Goal: Task Accomplishment & Management: Manage account settings

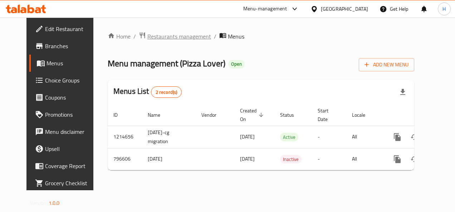
click at [147, 36] on span "Restaurants management" at bounding box center [179, 36] width 64 height 9
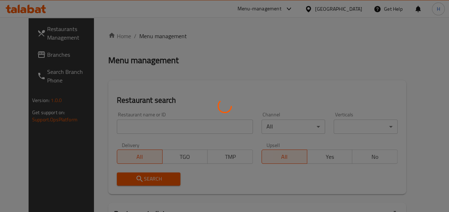
click at [140, 125] on div at bounding box center [224, 106] width 449 height 212
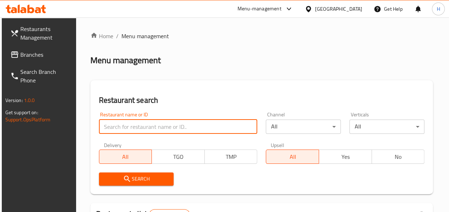
click at [140, 125] on input "search" at bounding box center [178, 127] width 159 height 14
paste input "653526"
type input "653526"
click button "Search" at bounding box center [136, 179] width 75 height 13
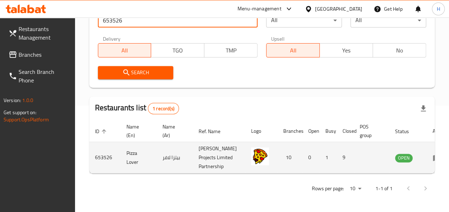
scroll to position [0, 3]
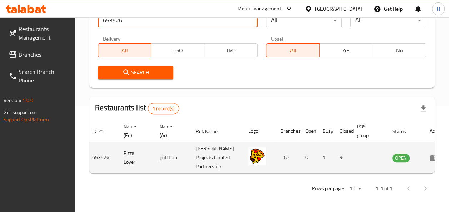
click at [424, 145] on td "enhanced table" at bounding box center [436, 157] width 25 height 31
click at [435, 157] on icon "enhanced table" at bounding box center [436, 158] width 3 height 3
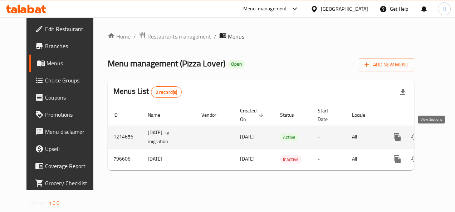
click at [444, 134] on icon "enhanced table" at bounding box center [448, 137] width 9 height 9
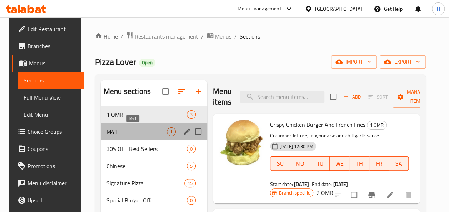
click at [133, 132] on span "M41" at bounding box center [136, 132] width 60 height 9
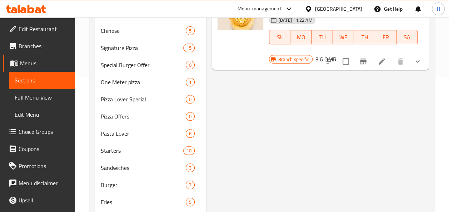
scroll to position [68, 0]
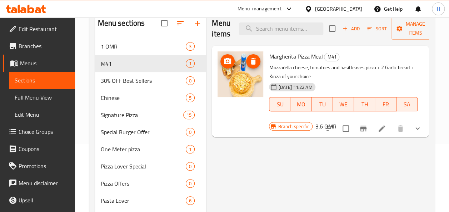
click at [375, 134] on li at bounding box center [382, 128] width 20 height 13
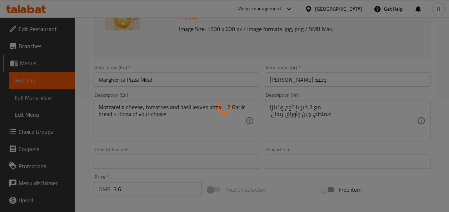
type input "[PERSON_NAME]"
type input "1"
type input "اختيارك من الطبق الجانبي 1"
type input "1"
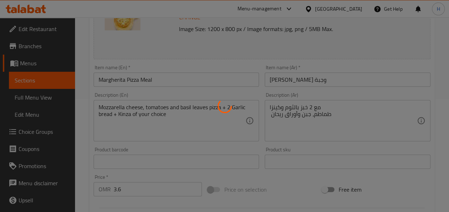
type input "1"
type input "اختيارك من المشروب:"
type input "1"
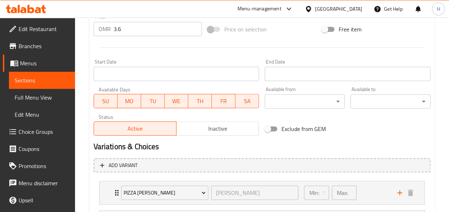
scroll to position [373, 0]
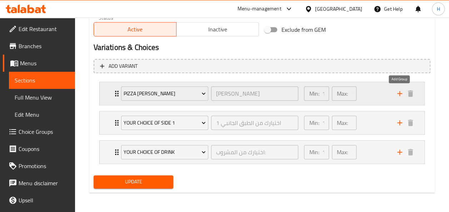
click at [397, 97] on icon "add" at bounding box center [400, 93] width 9 height 9
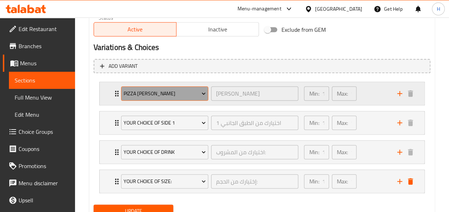
click at [174, 90] on span "pizza [PERSON_NAME]" at bounding box center [165, 93] width 82 height 9
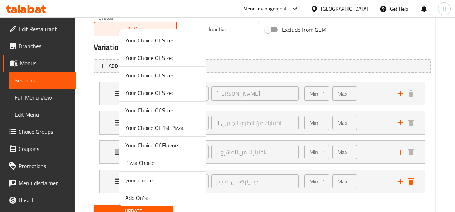
click at [372, 90] on div at bounding box center [227, 106] width 455 height 212
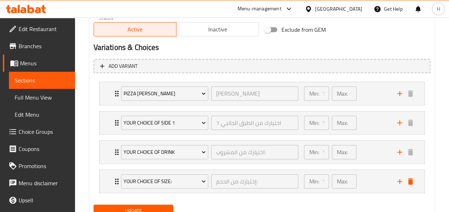
click at [372, 90] on div "Min: 1 ​ Max: 1 ​" at bounding box center [346, 93] width 93 height 23
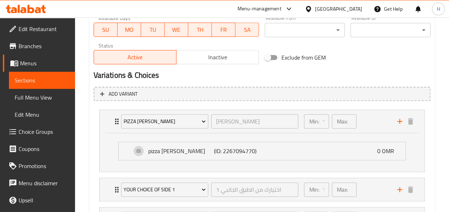
scroll to position [345, 0]
click at [31, 131] on span "Choice Groups" at bounding box center [44, 132] width 51 height 9
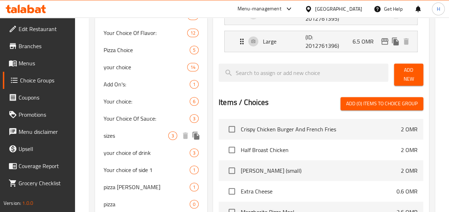
scroll to position [254, 0]
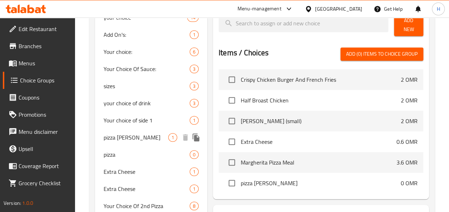
click at [154, 135] on span "pizza [PERSON_NAME]" at bounding box center [136, 137] width 65 height 9
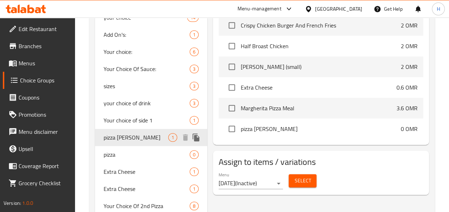
type input "pizza [PERSON_NAME]"
type input "[PERSON_NAME]"
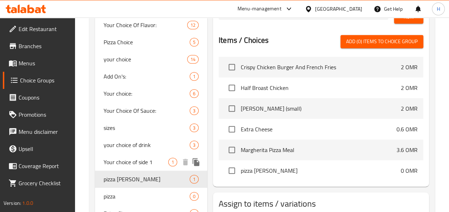
scroll to position [214, 0]
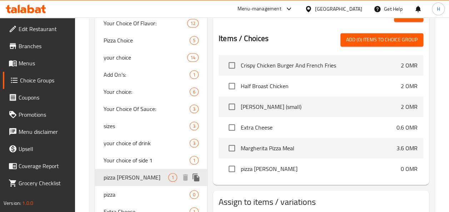
drag, startPoint x: 159, startPoint y: 178, endPoint x: 143, endPoint y: 175, distance: 16.0
click at [143, 175] on span "pizza [PERSON_NAME]" at bounding box center [136, 177] width 65 height 9
click at [172, 177] on span "1" at bounding box center [173, 177] width 8 height 7
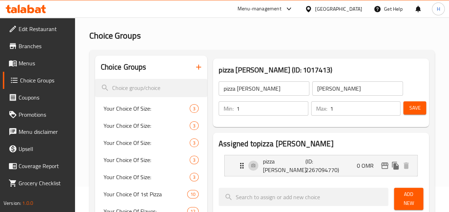
scroll to position [23, 0]
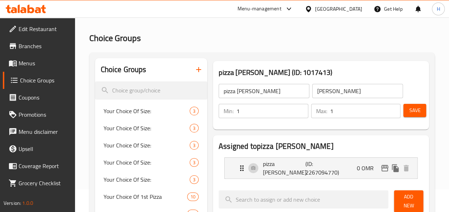
click at [263, 87] on input "pizza [PERSON_NAME]" at bounding box center [264, 91] width 91 height 14
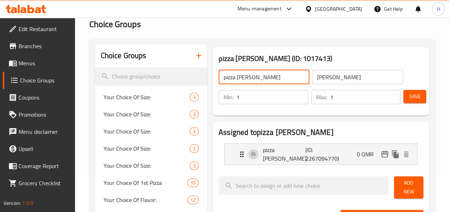
scroll to position [36, 0]
drag, startPoint x: 267, startPoint y: 76, endPoint x: 216, endPoint y: 80, distance: 51.3
click at [216, 80] on div "pizza [PERSON_NAME] ​ [PERSON_NAME] ​" at bounding box center [310, 77] width 193 height 23
type input "y"
type input "Your choice of Pizza"
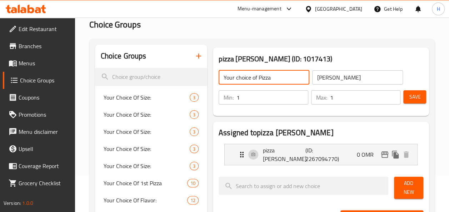
click at [332, 76] on input "[PERSON_NAME]" at bounding box center [357, 77] width 91 height 14
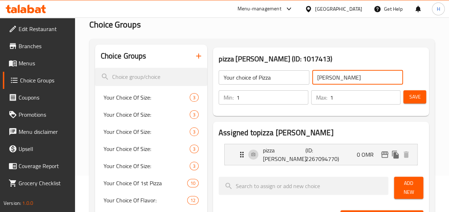
type input "h"
type input "j"
type input "f"
click at [336, 76] on input "[PERSON_NAME]" at bounding box center [357, 77] width 91 height 14
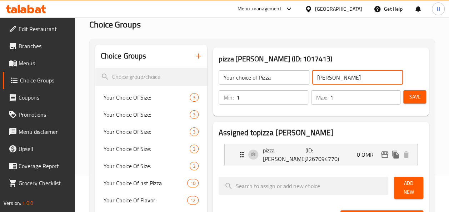
drag, startPoint x: 336, startPoint y: 76, endPoint x: 328, endPoint y: 74, distance: 8.1
click at [328, 74] on input "[PERSON_NAME]" at bounding box center [357, 77] width 91 height 14
type input "[PERSON_NAME]"
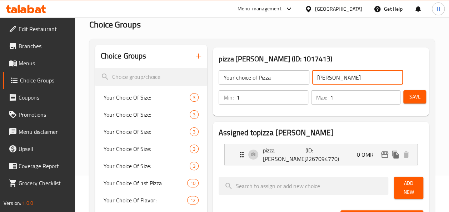
click at [340, 60] on h3 "pizza [PERSON_NAME] (ID: 1017413)" at bounding box center [321, 58] width 205 height 11
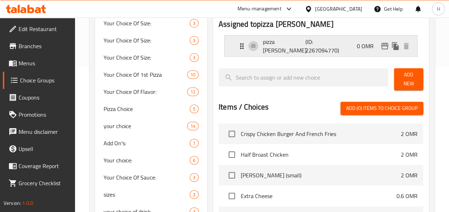
scroll to position [147, 0]
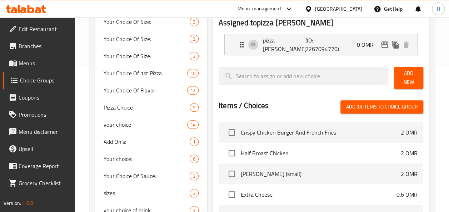
click at [367, 109] on span "Add (0) items to choice group" at bounding box center [381, 107] width 71 height 9
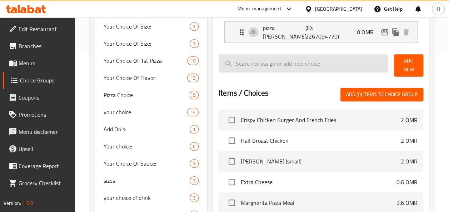
scroll to position [159, 0]
click at [281, 63] on input "search" at bounding box center [304, 64] width 170 height 18
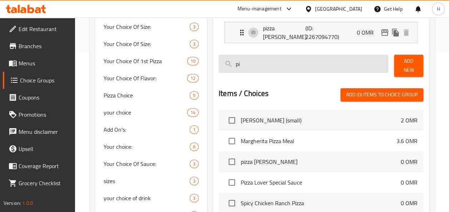
type input "p"
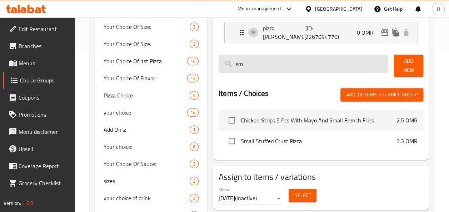
type input "s"
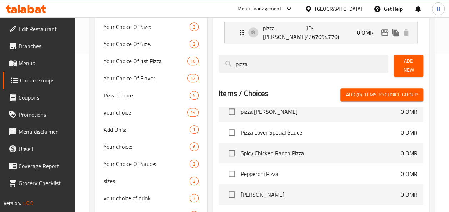
scroll to position [0, 0]
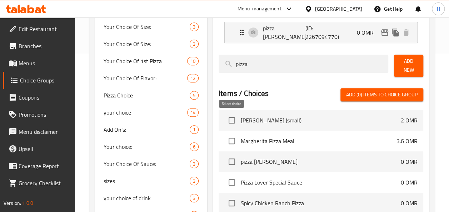
type input "pizza"
click at [229, 121] on input "checkbox" at bounding box center [231, 120] width 15 height 15
checkbox input "true"
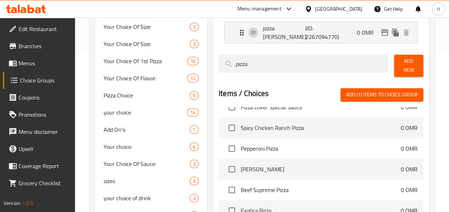
scroll to position [76, 0]
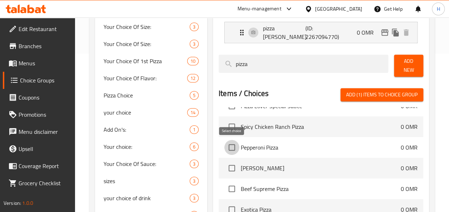
click at [231, 148] on input "checkbox" at bounding box center [231, 147] width 15 height 15
checkbox input "true"
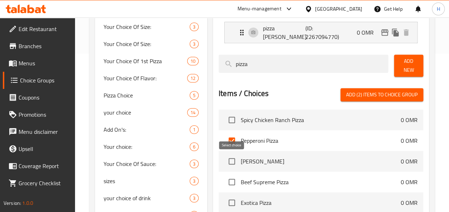
scroll to position [83, 0]
click at [229, 122] on input "checkbox" at bounding box center [231, 120] width 15 height 15
checkbox input "true"
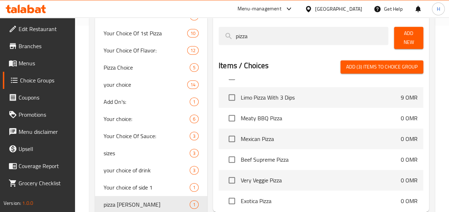
scroll to position [368, 0]
click at [233, 162] on input "checkbox" at bounding box center [231, 159] width 15 height 15
checkbox input "true"
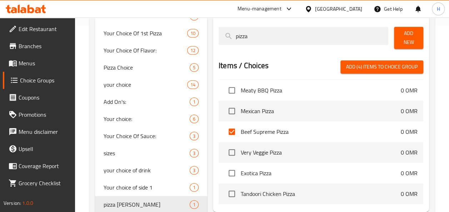
scroll to position [396, 0]
click at [233, 152] on input "checkbox" at bounding box center [231, 152] width 15 height 15
checkbox input "true"
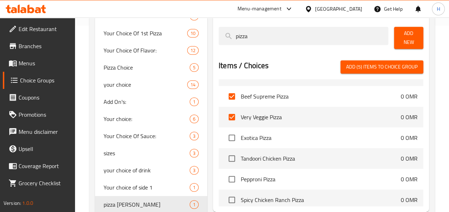
scroll to position [433, 0]
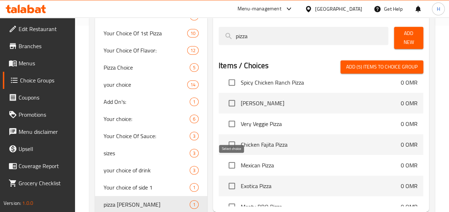
click at [231, 167] on input "checkbox" at bounding box center [231, 165] width 15 height 15
checkbox input "true"
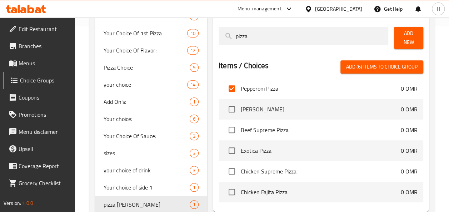
scroll to position [108, 0]
click at [227, 128] on input "checkbox" at bounding box center [231, 129] width 15 height 15
checkbox input "true"
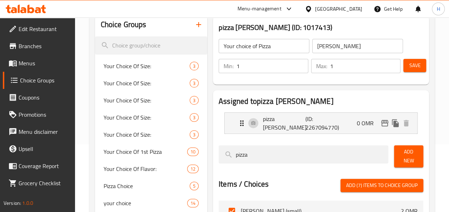
scroll to position [102, 0]
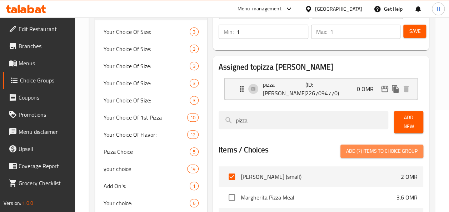
click at [400, 149] on span "Add (7) items to choice group" at bounding box center [381, 151] width 71 height 9
checkbox input "false"
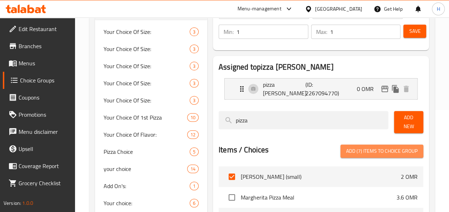
checkbox input "false"
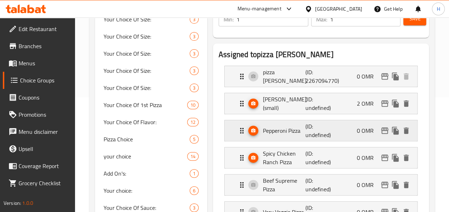
scroll to position [115, 0]
click at [338, 100] on div "[PERSON_NAME] (small) (ID: undefined) 2 OMR" at bounding box center [323, 103] width 171 height 21
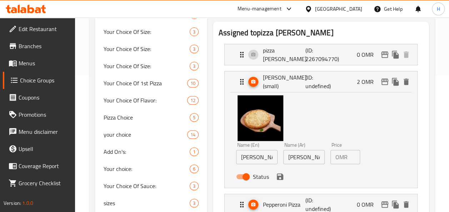
scroll to position [137, 0]
click at [346, 159] on p "OMR" at bounding box center [342, 157] width 12 height 9
click at [347, 157] on p "OMR" at bounding box center [342, 157] width 12 height 9
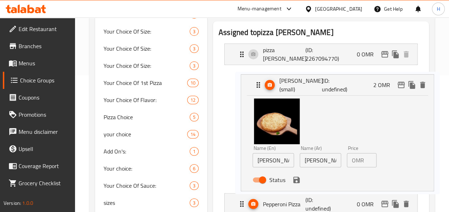
drag, startPoint x: 346, startPoint y: 154, endPoint x: 366, endPoint y: 158, distance: 20.5
click at [366, 158] on nav "pizza [PERSON_NAME] (ID: 2267094770) 0 OMR Name (En) pizza [PERSON_NAME] Name (…" at bounding box center [321, 197] width 205 height 318
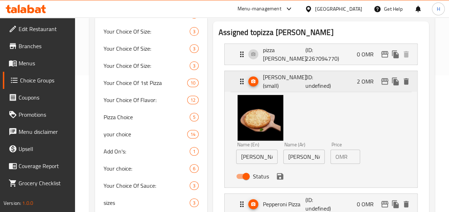
click at [365, 83] on p "2 OMR" at bounding box center [368, 81] width 23 height 9
click at [367, 81] on p "2 OMR" at bounding box center [368, 81] width 23 height 9
click at [347, 155] on p "OMR" at bounding box center [342, 157] width 12 height 9
click at [352, 154] on input "3" at bounding box center [356, 157] width 10 height 14
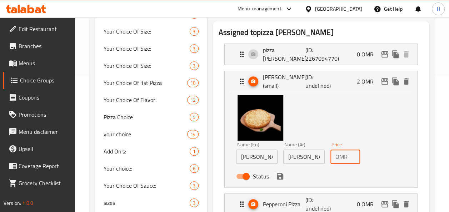
scroll to position [0, 3]
click at [352, 154] on input "4" at bounding box center [356, 157] width 10 height 14
click at [351, 156] on input "5" at bounding box center [356, 157] width 10 height 14
click at [351, 157] on input "4" at bounding box center [356, 157] width 10 height 14
click at [353, 158] on input "3" at bounding box center [356, 157] width 10 height 14
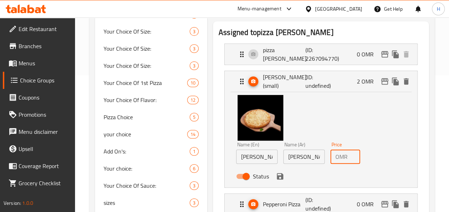
click at [353, 157] on input "2" at bounding box center [356, 157] width 10 height 14
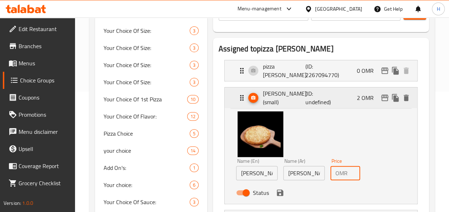
click at [345, 92] on div "[PERSON_NAME] (small) (ID: undefined) 2 OMR" at bounding box center [323, 98] width 171 height 21
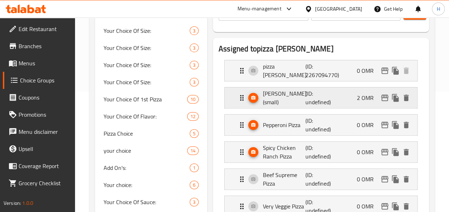
scroll to position [0, 0]
click at [345, 92] on div "[PERSON_NAME] (small) (ID: undefined) 2 OMR" at bounding box center [323, 98] width 171 height 21
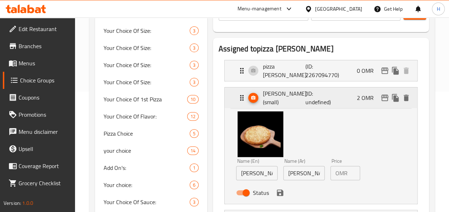
click at [345, 92] on div "[PERSON_NAME] (small) (ID: undefined) 2 OMR" at bounding box center [323, 98] width 171 height 21
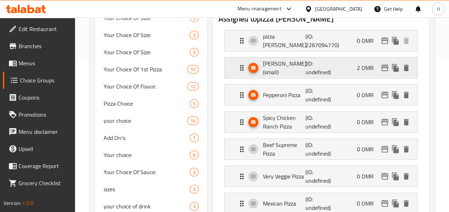
scroll to position [150, 0]
click at [330, 70] on p "(ID: undefined)" at bounding box center [319, 68] width 28 height 17
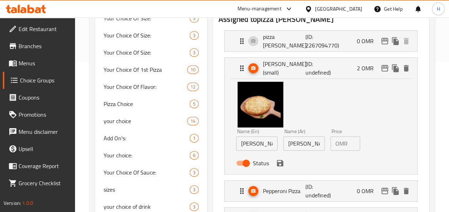
click at [345, 144] on p "OMR" at bounding box center [342, 143] width 12 height 9
click at [349, 142] on div "OMR 2 Price" at bounding box center [346, 144] width 30 height 14
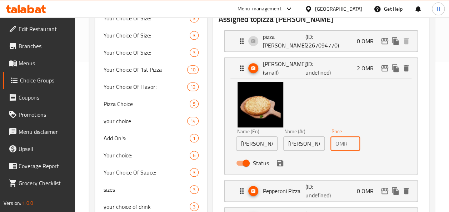
click at [348, 143] on div "OMR 2 Price" at bounding box center [346, 144] width 30 height 14
click at [352, 141] on input "3" at bounding box center [356, 144] width 10 height 14
type input "4"
click at [352, 141] on input "4" at bounding box center [356, 144] width 10 height 14
click at [408, 68] on icon "delete" at bounding box center [406, 68] width 5 height 6
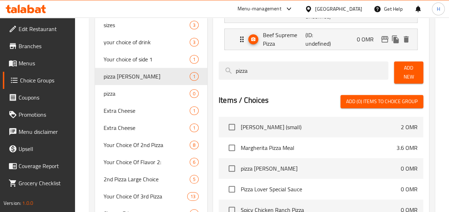
scroll to position [316, 0]
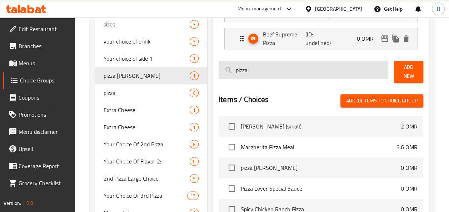
drag, startPoint x: 266, startPoint y: 68, endPoint x: 222, endPoint y: 70, distance: 44.0
click at [222, 70] on input "pizza" at bounding box center [304, 70] width 170 height 18
type input "m"
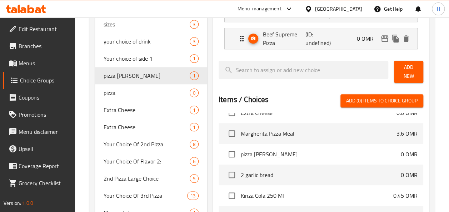
scroll to position [81, 0]
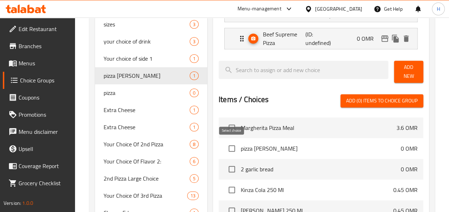
click at [230, 148] on input "checkbox" at bounding box center [231, 148] width 15 height 15
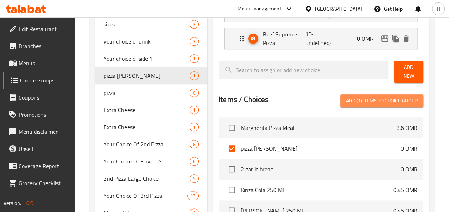
click at [356, 97] on span "Add (1) items to choice group" at bounding box center [381, 100] width 71 height 9
checkbox input "false"
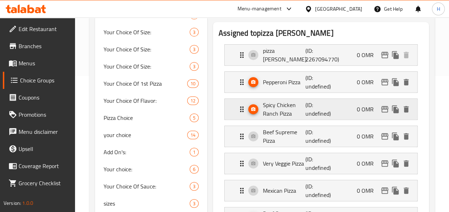
scroll to position [132, 0]
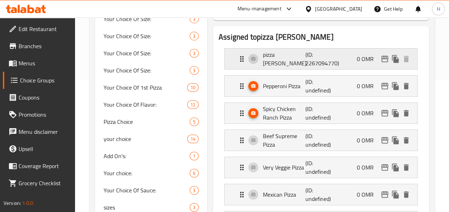
click at [333, 58] on p "(ID: 2267094770)" at bounding box center [319, 58] width 28 height 17
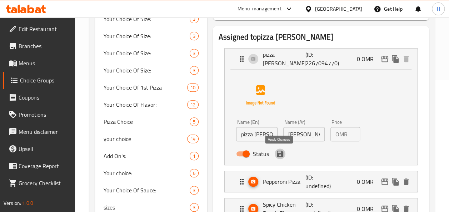
click at [280, 154] on icon "save" at bounding box center [280, 154] width 6 height 6
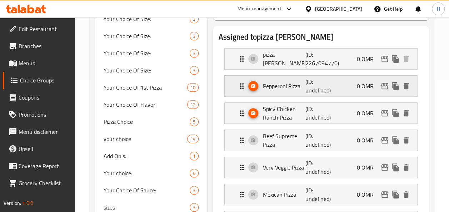
click at [342, 83] on div "Pepperoni Pizza (ID: undefined) 0 OMR" at bounding box center [323, 86] width 171 height 21
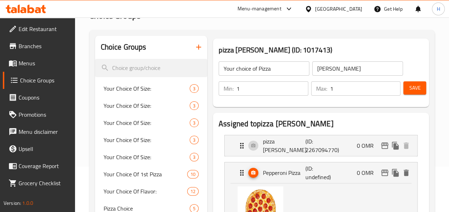
scroll to position [44, 0]
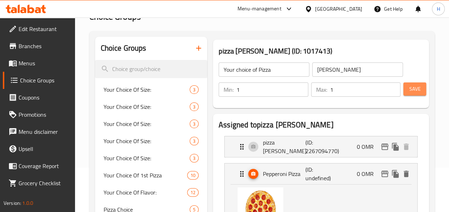
click at [415, 93] on span "Save" at bounding box center [414, 89] width 11 height 9
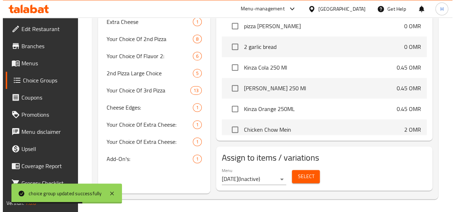
scroll to position [101, 0]
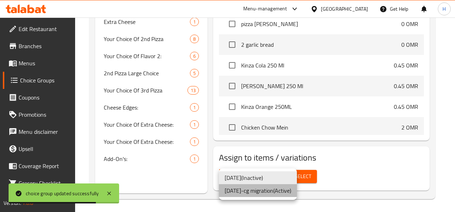
click at [286, 194] on li "[DATE]-cg migration ( Active )" at bounding box center [258, 190] width 78 height 13
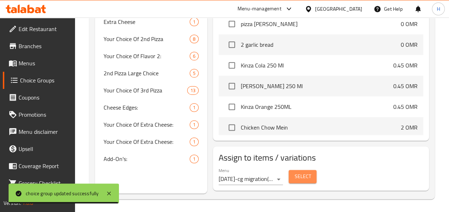
click at [299, 172] on span "Select" at bounding box center [302, 176] width 16 height 9
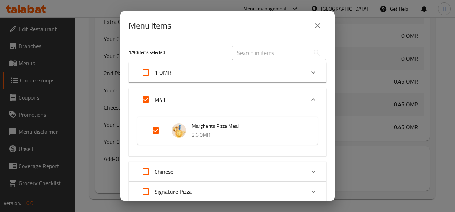
click at [155, 134] on input "Expand" at bounding box center [155, 130] width 17 height 17
checkbox input "false"
click at [155, 134] on input "Expand" at bounding box center [155, 130] width 17 height 17
checkbox input "true"
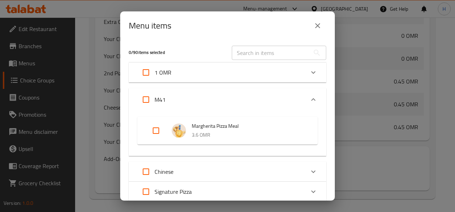
checkbox input "true"
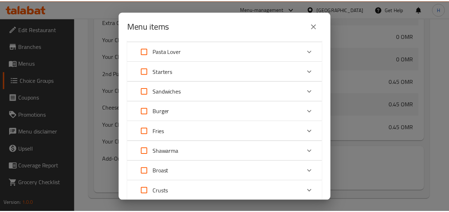
scroll to position [251, 0]
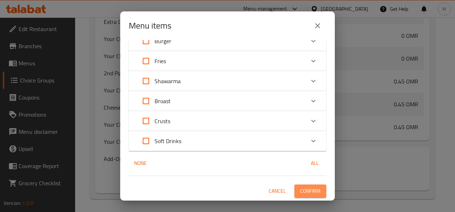
click at [307, 194] on span "Confirm" at bounding box center [310, 191] width 20 height 9
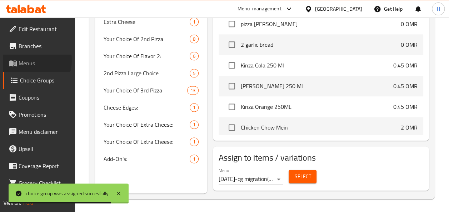
click at [31, 61] on span "Menus" at bounding box center [44, 63] width 51 height 9
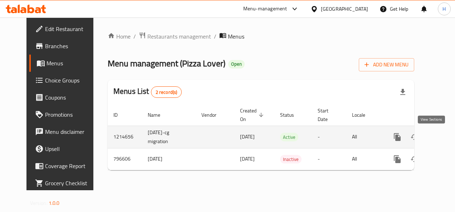
click at [445, 136] on icon "enhanced table" at bounding box center [448, 137] width 6 height 6
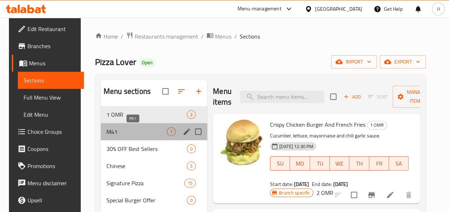
click at [139, 135] on span "M41" at bounding box center [136, 132] width 60 height 9
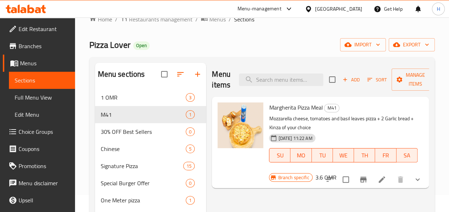
scroll to position [20, 0]
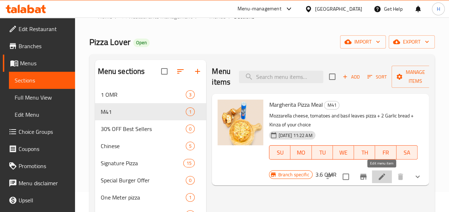
click at [382, 174] on icon at bounding box center [382, 177] width 9 height 9
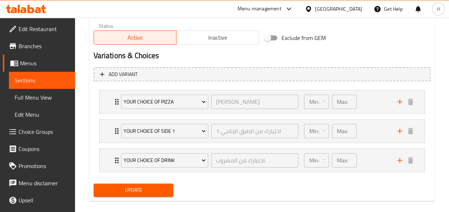
scroll to position [365, 0]
click at [371, 107] on div "Min: 1 ​ Max: 1 ​" at bounding box center [346, 101] width 93 height 23
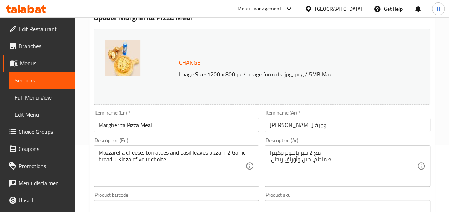
scroll to position [68, 0]
click at [135, 127] on input "Margherita Pizza Meal" at bounding box center [177, 125] width 166 height 14
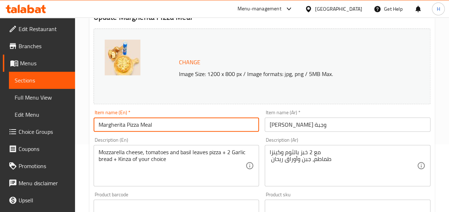
click at [124, 126] on input "Margherita Pizza Meal" at bounding box center [177, 125] width 166 height 14
click at [127, 127] on input "Margherita Pizza Meal" at bounding box center [177, 125] width 166 height 14
type input "Pizza Meal"
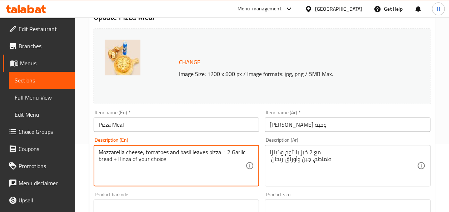
drag, startPoint x: 208, startPoint y: 153, endPoint x: 96, endPoint y: 154, distance: 112.2
click at [96, 154] on div "Mozzarella cheese, tomatoes and basil leaves pizza + 2 Garlic bread + Kinza of …" at bounding box center [177, 165] width 166 height 41
type textarea "your type of pizza + 2 Garlic bread + Kinza of your choice"
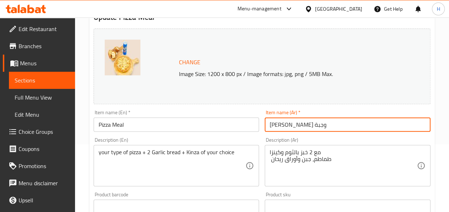
click at [317, 119] on input "[PERSON_NAME] وجبة" at bounding box center [348, 125] width 166 height 14
drag, startPoint x: 299, startPoint y: 125, endPoint x: 283, endPoint y: 125, distance: 16.1
click at [283, 125] on input "[PERSON_NAME] وجبة" at bounding box center [348, 125] width 166 height 14
drag, startPoint x: 281, startPoint y: 125, endPoint x: 266, endPoint y: 125, distance: 15.4
click at [266, 125] on input "بيتزا وجبة" at bounding box center [348, 125] width 166 height 14
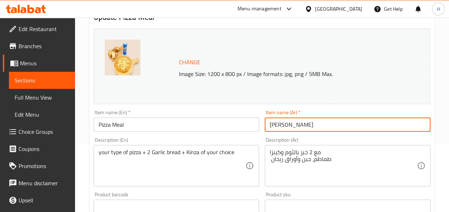
click at [280, 126] on input "[PERSON_NAME]" at bounding box center [348, 125] width 166 height 14
paste input "وجبة"
click at [280, 125] on input "بيتزاوجبة" at bounding box center [348, 125] width 166 height 14
drag, startPoint x: 280, startPoint y: 125, endPoint x: 261, endPoint y: 127, distance: 19.4
click at [261, 127] on div "Change Image Size: 1200 x 800 px / Image formats: jpg, png / 5MB Max. Item name…" at bounding box center [262, 185] width 343 height 318
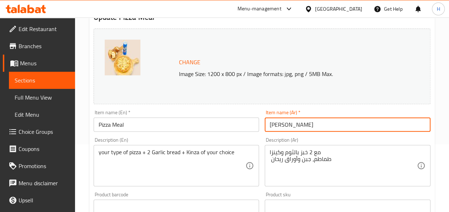
click at [270, 126] on input "[PERSON_NAME]" at bounding box center [348, 125] width 166 height 14
paste input "وجبة"
type input "وجبة [PERSON_NAME]"
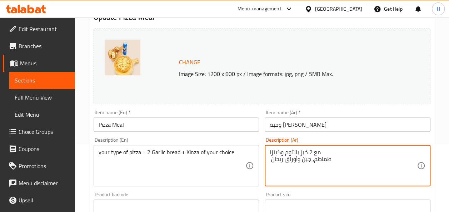
click at [285, 151] on textarea "مع 2 خبز بالثوم وكينزا طماطم، جبن وأوراق ريحان" at bounding box center [343, 166] width 147 height 34
click at [333, 151] on textarea "مع 2 خبز بالثوم وكينزا طماطم، جبن وأوراق ريحان" at bounding box center [343, 166] width 147 height 34
type textarea "مع 2 خبز بالثوم وكينزا طماطم، جبن وأوراق ريحان"
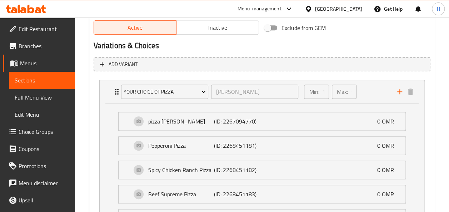
scroll to position [367, 0]
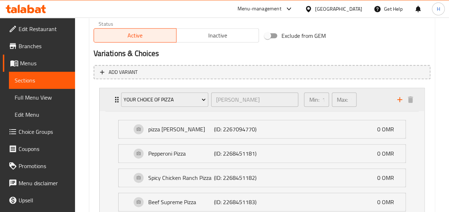
click at [367, 100] on div "Min: 1 ​ Max: 1 ​" at bounding box center [346, 99] width 93 height 23
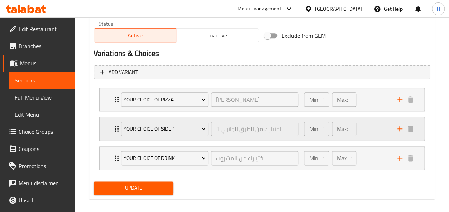
click at [375, 126] on div "Min: 1 ​ Max: 1 ​" at bounding box center [346, 129] width 93 height 23
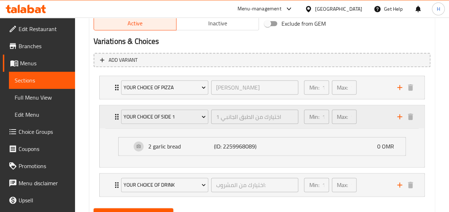
scroll to position [379, 0]
click at [376, 189] on div "Min: 1 ​ Max: 1 ​" at bounding box center [346, 184] width 93 height 23
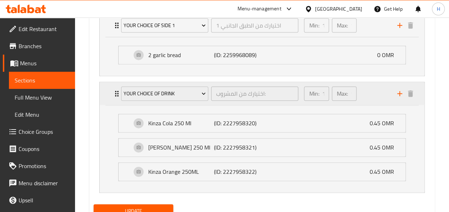
scroll to position [498, 0]
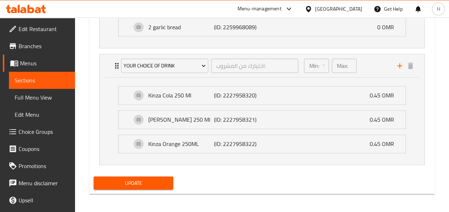
click at [119, 186] on button "Update" at bounding box center [134, 183] width 80 height 13
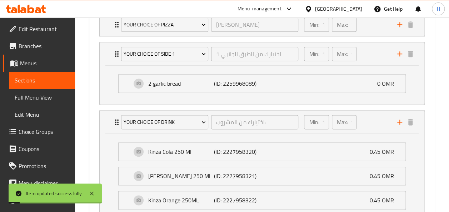
scroll to position [442, 0]
click at [39, 130] on span "Choice Groups" at bounding box center [44, 132] width 51 height 9
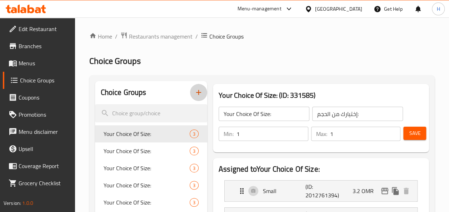
click at [202, 95] on icon "button" at bounding box center [198, 92] width 9 height 9
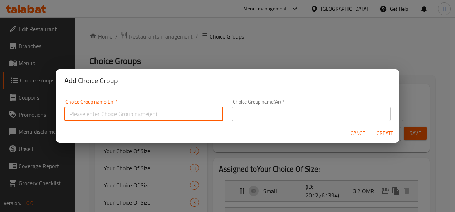
click at [152, 112] on input "text" at bounding box center [143, 114] width 159 height 14
type input "Your choice of side 2"
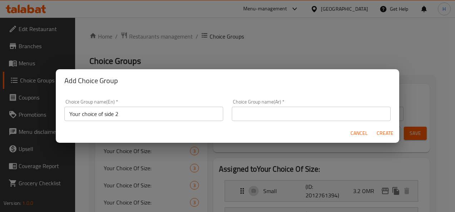
click at [256, 104] on div "Choice Group name(Ar)   * Choice Group name(Ar) *" at bounding box center [311, 110] width 159 height 22
click at [257, 113] on input "text" at bounding box center [311, 114] width 159 height 14
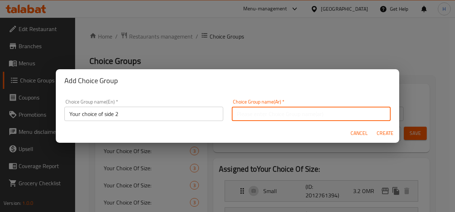
paste input "اختيارك للجانب 2"
type input "اختيارك للجانب 2"
click at [385, 133] on span "Create" at bounding box center [384, 133] width 17 height 9
type input "Your choice of side 2"
type input "اختيارك للجانب 2"
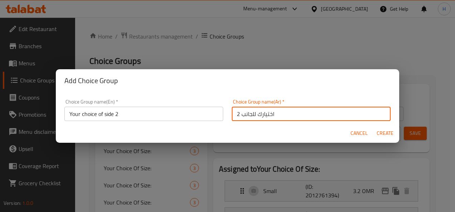
type input "0"
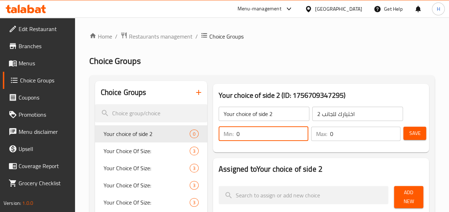
click at [269, 132] on input "0" at bounding box center [273, 134] width 72 height 14
type input "1"
click at [341, 132] on input "0" at bounding box center [365, 134] width 71 height 14
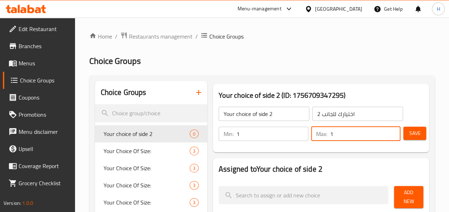
type input "1"
click at [405, 152] on div "Your choice of side 2 (ID: 1756709347295) Your choice of side 2 ​ اختيارك للجان…" at bounding box center [321, 118] width 216 height 69
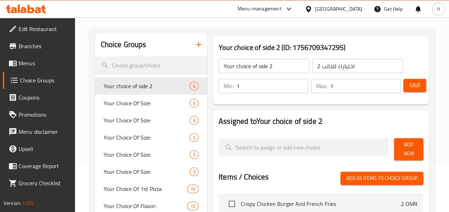
scroll to position [50, 0]
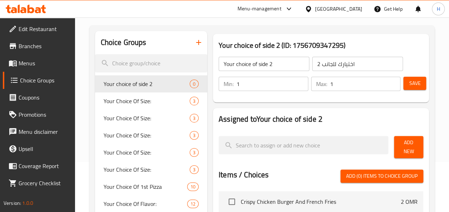
click at [402, 145] on span "Add New" at bounding box center [409, 147] width 18 height 18
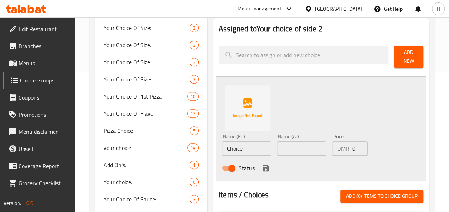
scroll to position [141, 0]
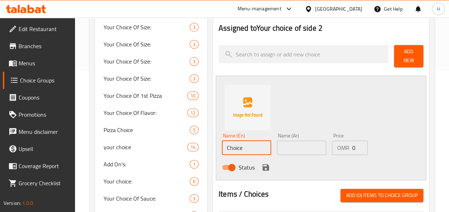
drag, startPoint x: 253, startPoint y: 152, endPoint x: 174, endPoint y: 147, distance: 79.1
click at [174, 147] on div "Choice Groups Your choice of side 2 0 Your Choice Of Size: 3 Your Choice Of Siz…" at bounding box center [263, 203] width 337 height 527
type input "Fries"
click at [286, 142] on input "text" at bounding box center [301, 148] width 49 height 14
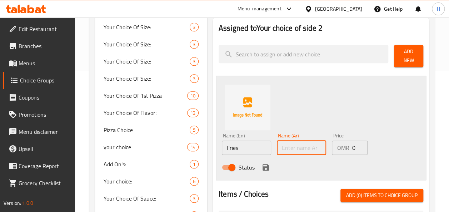
paste input "بطاطس مقلية"
type input "بطاطس مقلية"
click at [328, 161] on div "Status" at bounding box center [301, 167] width 165 height 19
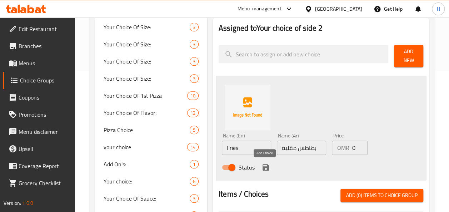
click at [262, 168] on icon "save" at bounding box center [266, 167] width 9 height 9
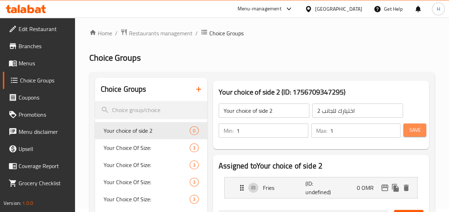
click at [413, 131] on span "Save" at bounding box center [414, 130] width 11 height 9
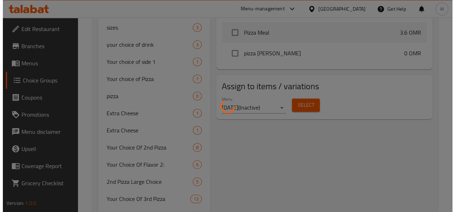
scroll to position [330, 0]
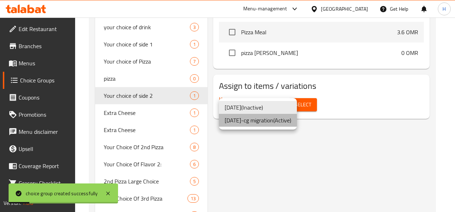
click at [267, 121] on li "[DATE]-cg migration ( Active )" at bounding box center [258, 120] width 78 height 13
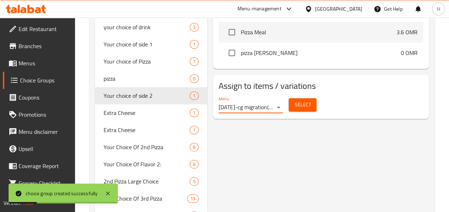
click at [297, 108] on span "Select" at bounding box center [302, 104] width 16 height 9
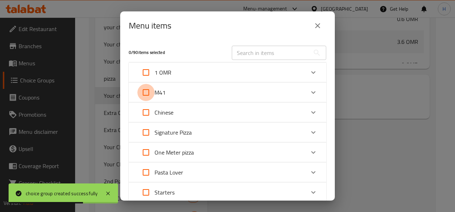
click at [144, 95] on input "Expand" at bounding box center [145, 92] width 17 height 17
checkbox input "true"
click at [199, 93] on div "M41" at bounding box center [220, 92] width 167 height 17
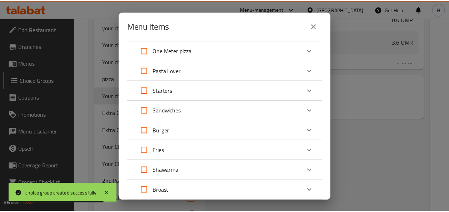
scroll to position [251, 0]
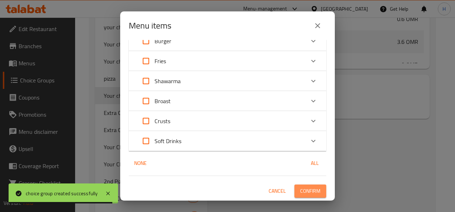
click at [309, 192] on span "Confirm" at bounding box center [310, 191] width 20 height 9
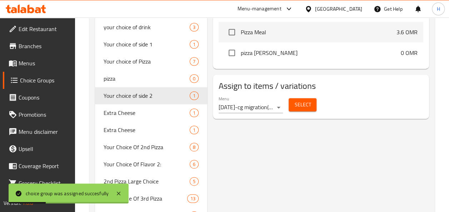
click at [30, 59] on span "Menus" at bounding box center [44, 63] width 51 height 9
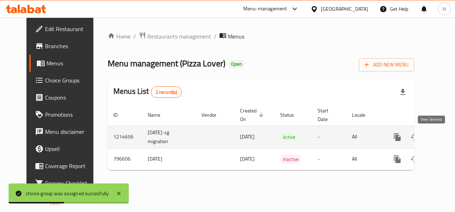
click at [445, 139] on icon "enhanced table" at bounding box center [448, 137] width 6 height 6
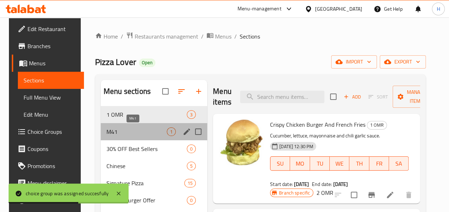
click at [118, 132] on span "M41" at bounding box center [136, 132] width 60 height 9
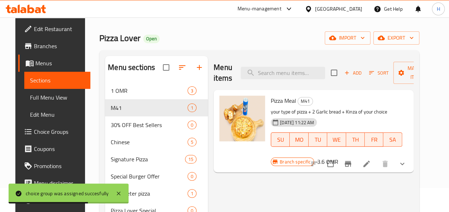
scroll to position [25, 0]
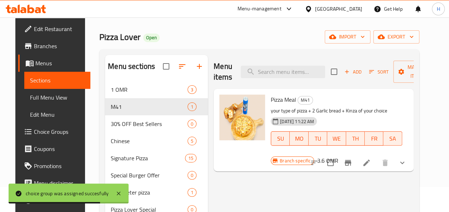
click at [371, 160] on icon at bounding box center [366, 163] width 9 height 9
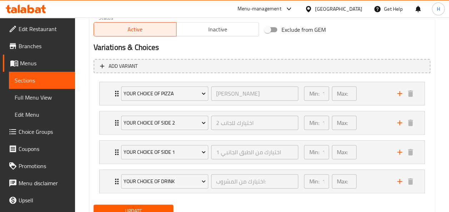
scroll to position [384, 0]
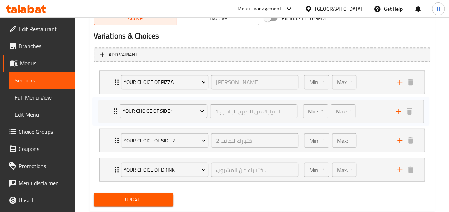
drag, startPoint x: 376, startPoint y: 137, endPoint x: 374, endPoint y: 103, distance: 34.0
click at [374, 103] on div "Your choice of Pizza بيتزا ​ Min: 1 ​ Max: 1 ​ pizza [PERSON_NAME] (ID: 2267094…" at bounding box center [262, 126] width 337 height 117
click at [376, 168] on div "Min: 1 ​ Max: 1 ​" at bounding box center [346, 170] width 93 height 23
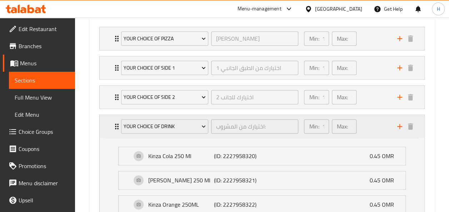
scroll to position [430, 0]
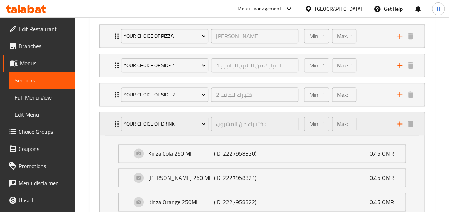
click at [373, 124] on div "Min: 1 ​ Max: 1 ​" at bounding box center [346, 124] width 93 height 23
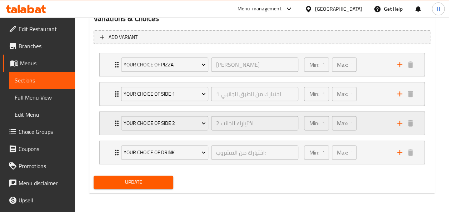
click at [379, 115] on div "Min: 1 ​ Max: 1 ​" at bounding box center [346, 123] width 93 height 23
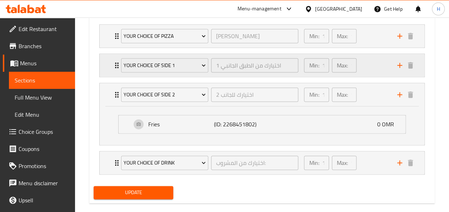
click at [372, 66] on div "Min: 1 ​ Max: 1 ​" at bounding box center [346, 65] width 93 height 23
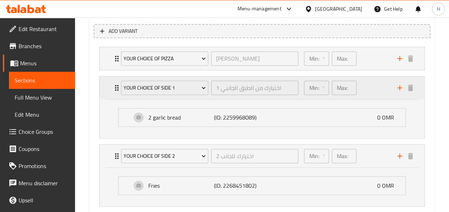
scroll to position [407, 0]
click at [372, 66] on div "Min: 1 ​ Max: 1 ​" at bounding box center [346, 59] width 93 height 23
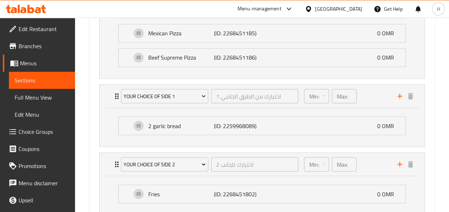
scroll to position [663, 0]
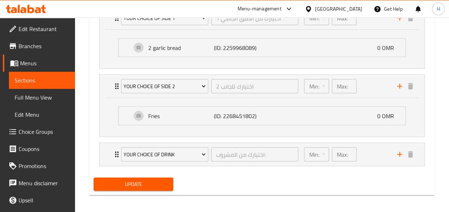
click at [148, 180] on span "Update" at bounding box center [133, 184] width 69 height 9
click at [36, 64] on span "Menus" at bounding box center [44, 63] width 49 height 9
